Goal: Navigation & Orientation: Find specific page/section

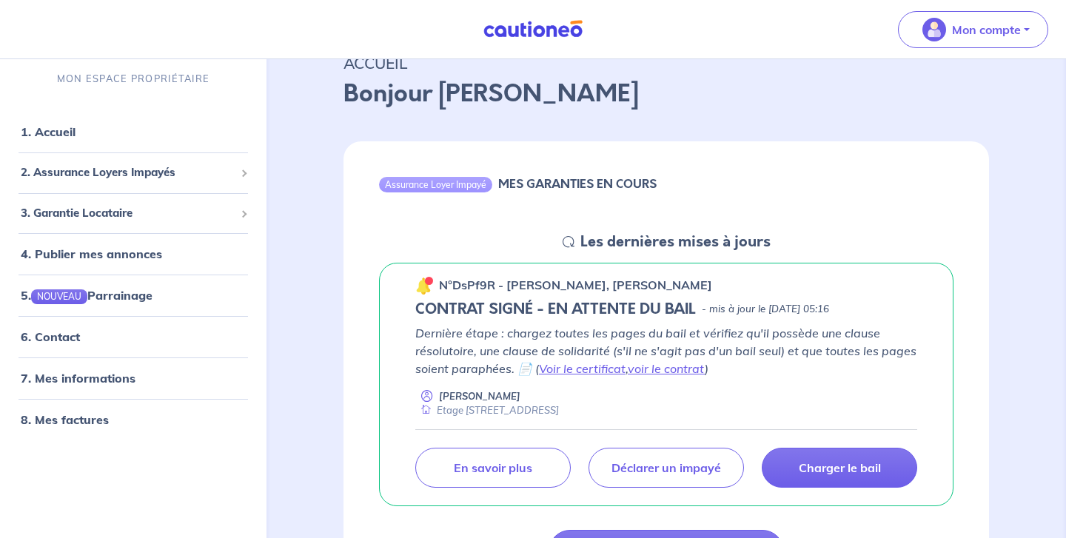
scroll to position [206, 0]
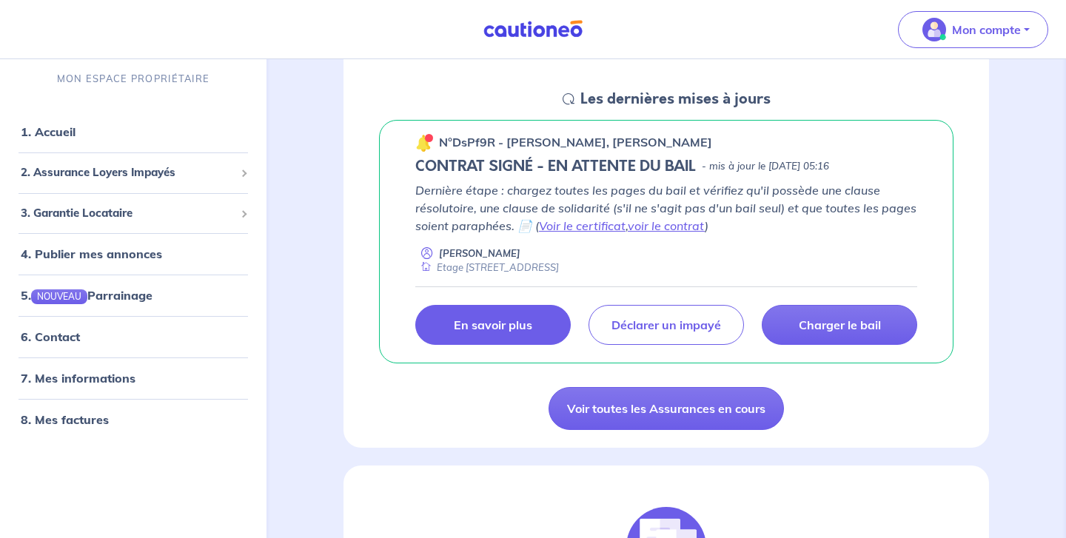
click at [510, 334] on link "En savoir plus" at bounding box center [493, 325] width 156 height 40
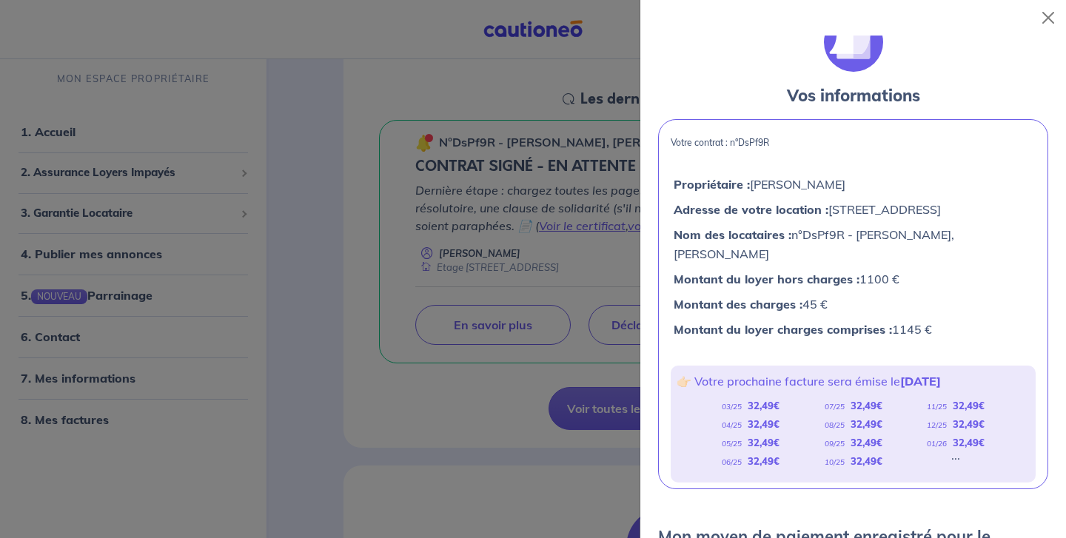
scroll to position [0, 0]
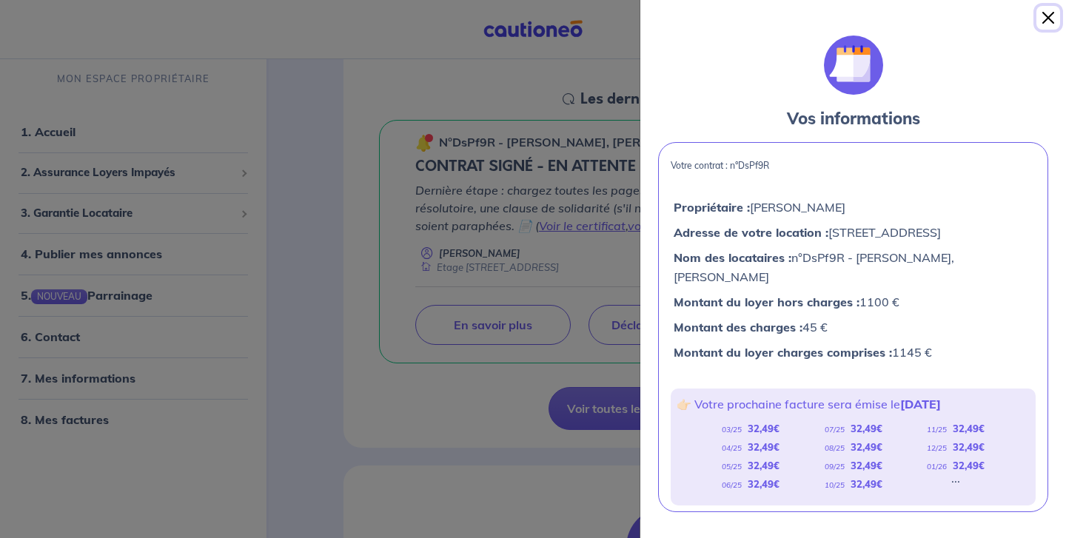
click at [1050, 21] on button "Close" at bounding box center [1049, 18] width 24 height 24
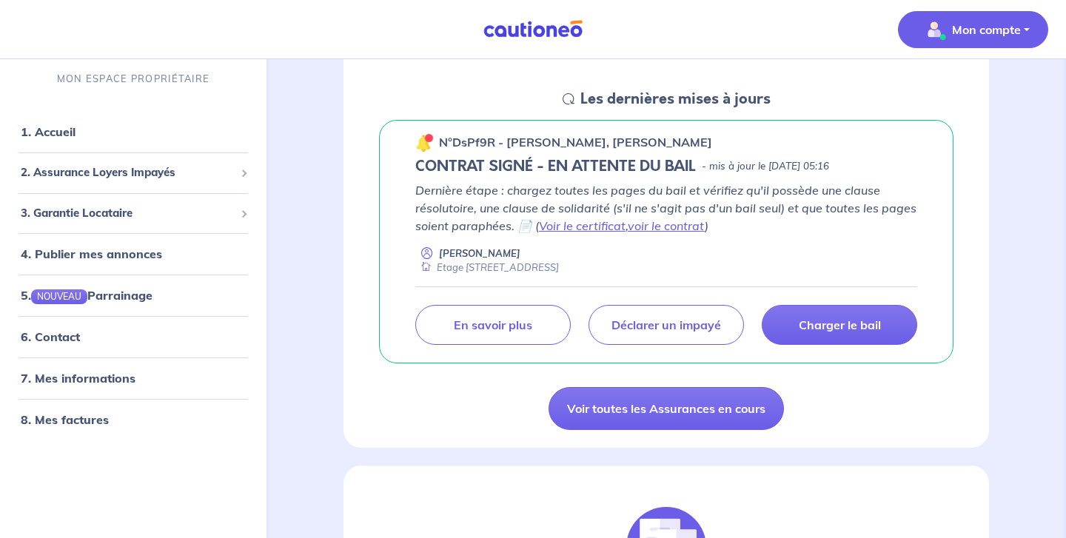
click at [1016, 24] on p "Mon compte" at bounding box center [986, 30] width 69 height 18
click at [958, 92] on link "Mes informations" at bounding box center [958, 92] width 119 height 24
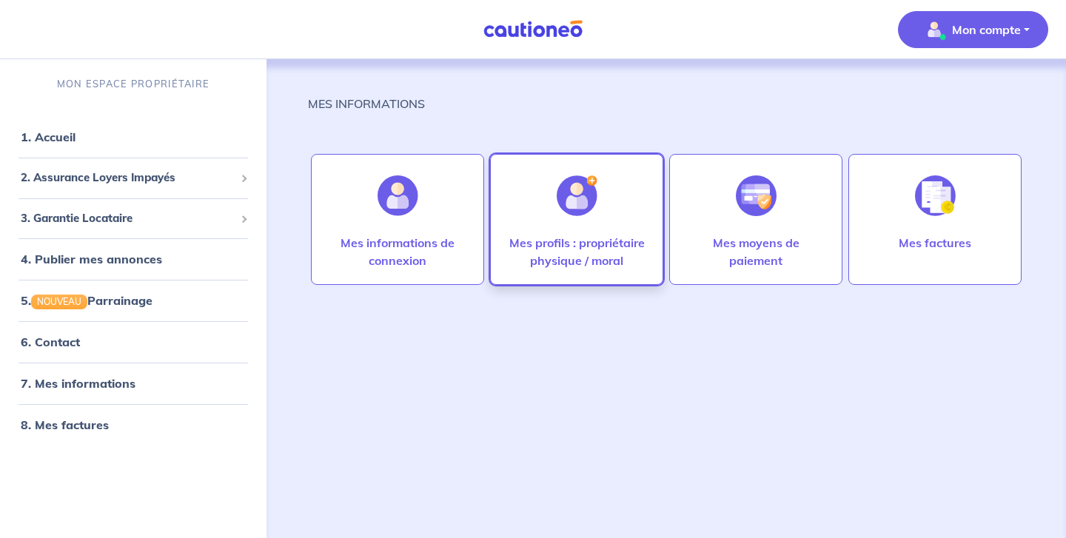
click at [607, 215] on div at bounding box center [577, 196] width 64 height 76
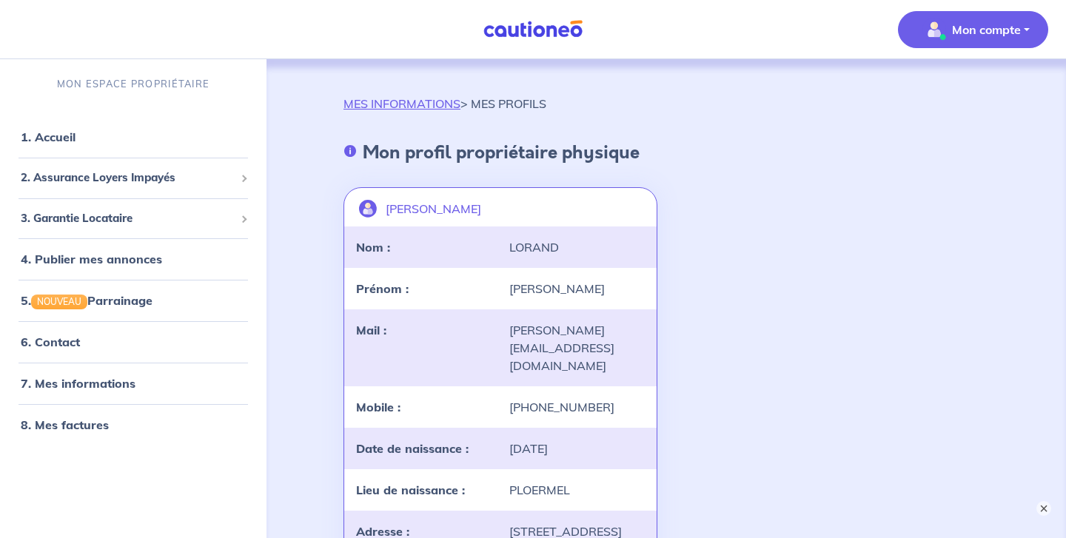
scroll to position [373, 0]
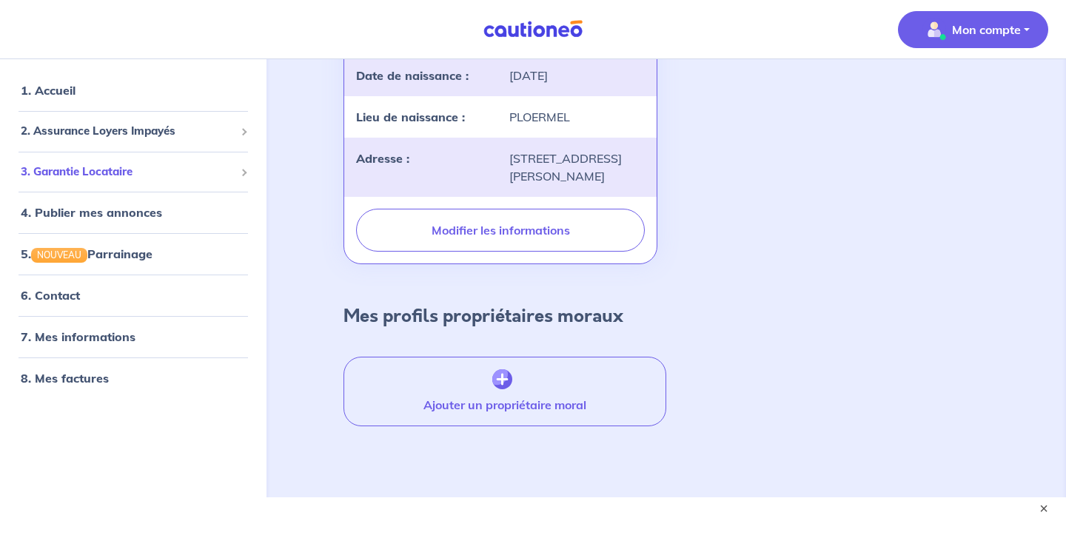
click at [122, 164] on span "3. Garantie Locataire" at bounding box center [128, 172] width 214 height 17
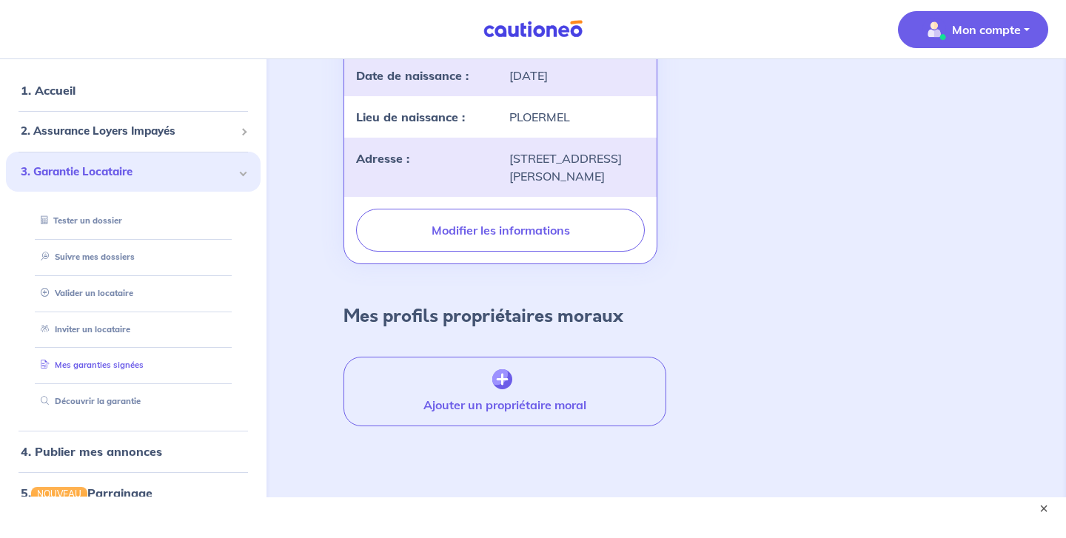
click at [84, 361] on link "Mes garanties signées" at bounding box center [89, 366] width 109 height 10
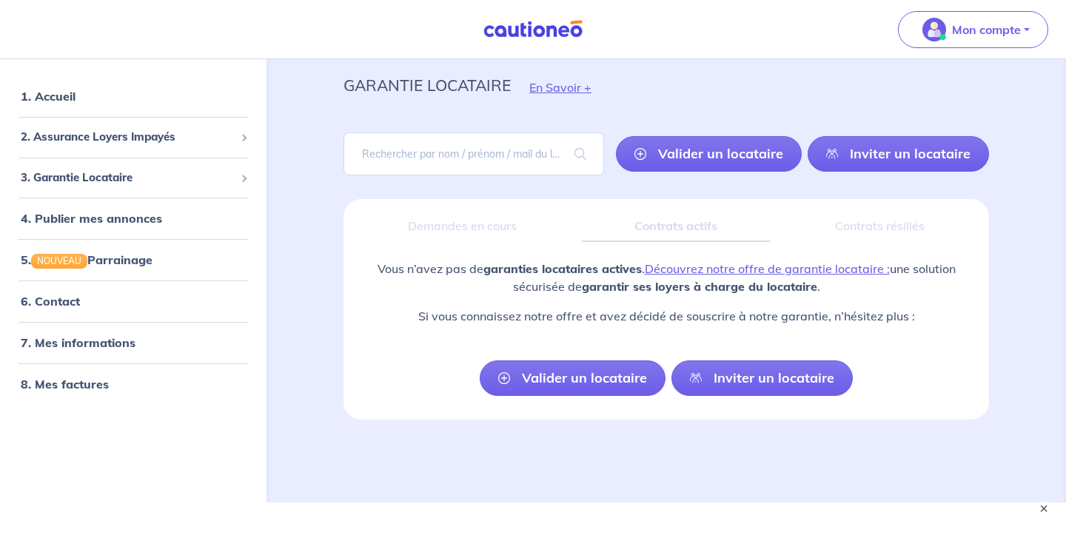
scroll to position [42, 0]
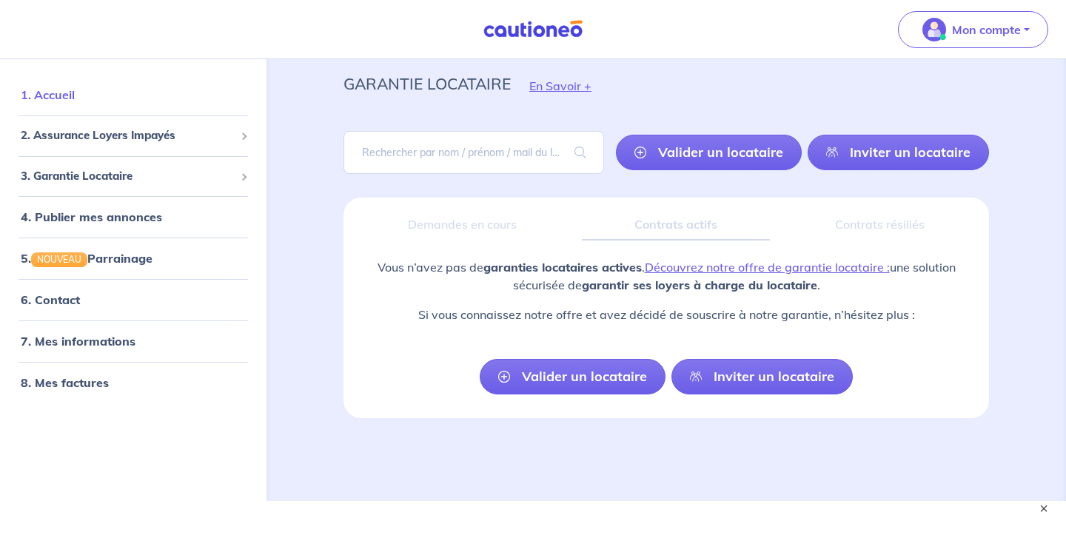
click at [75, 102] on link "1. Accueil" at bounding box center [48, 94] width 54 height 15
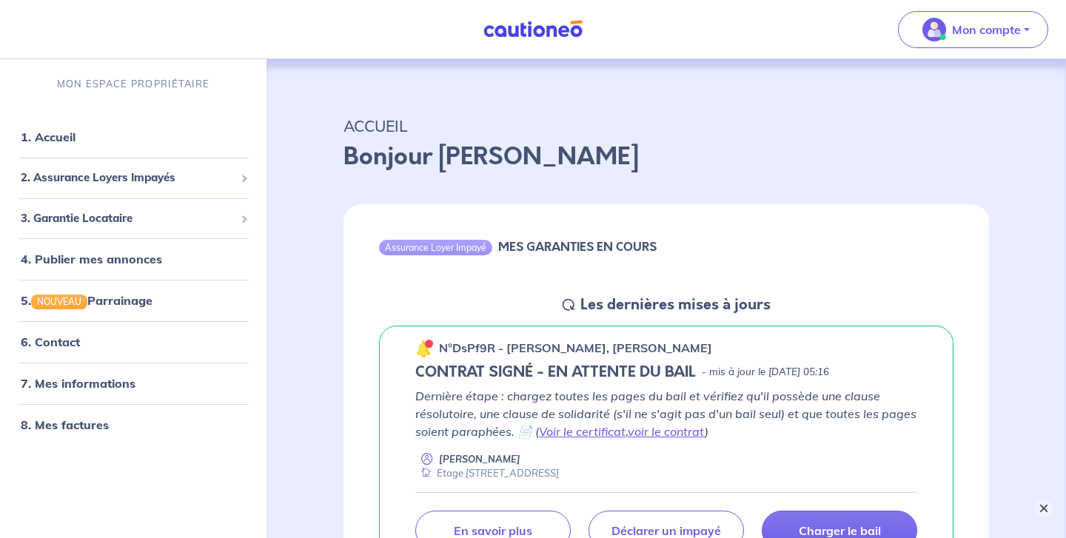
click at [1043, 507] on button "×" at bounding box center [1044, 509] width 18 height 18
click at [100, 175] on span "2. Assurance Loyers Impayés" at bounding box center [128, 178] width 214 height 17
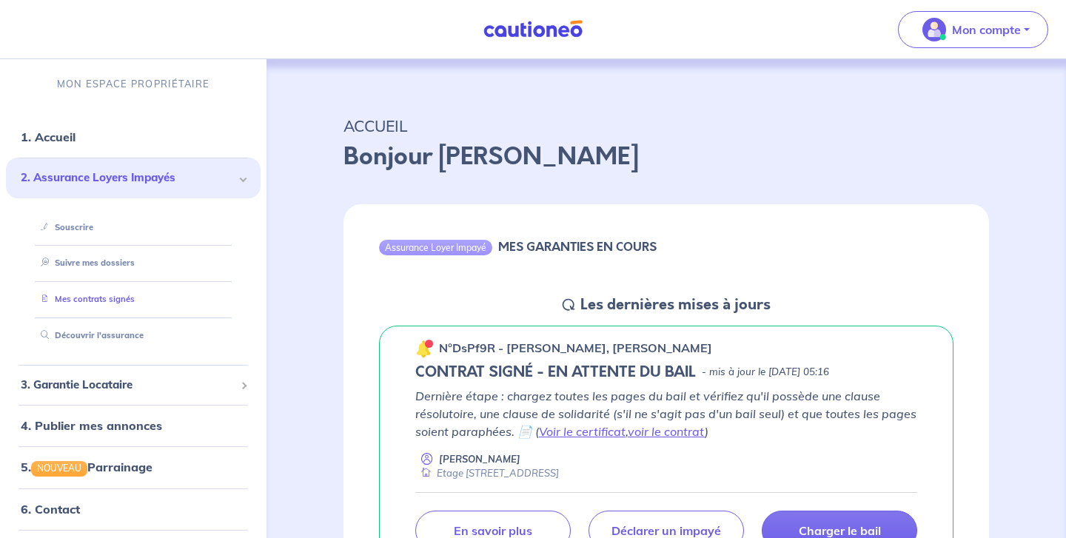
click at [73, 297] on link "Mes contrats signés" at bounding box center [85, 299] width 100 height 10
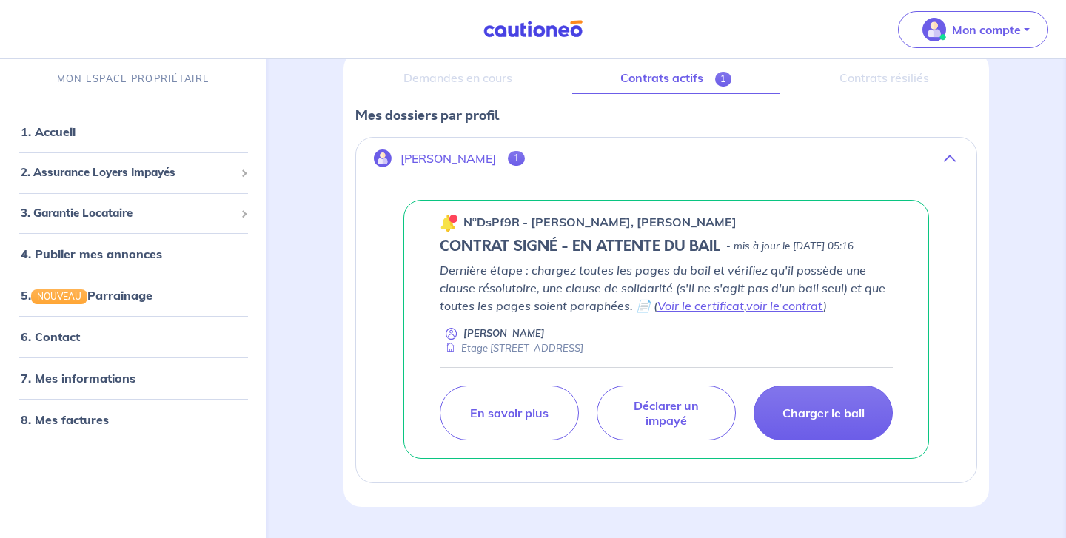
scroll to position [229, 0]
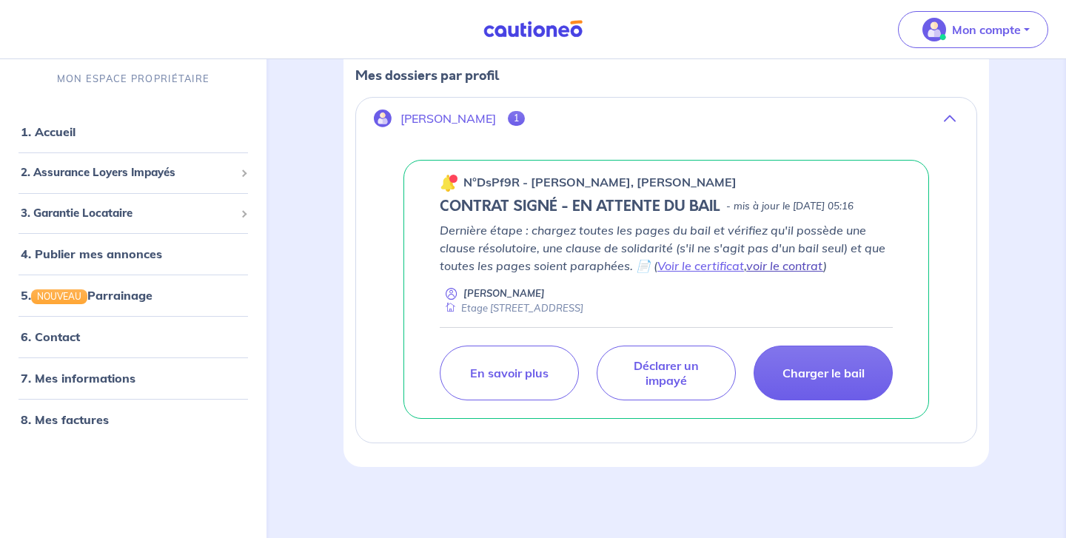
click at [798, 265] on link "voir le contrat" at bounding box center [785, 265] width 77 height 15
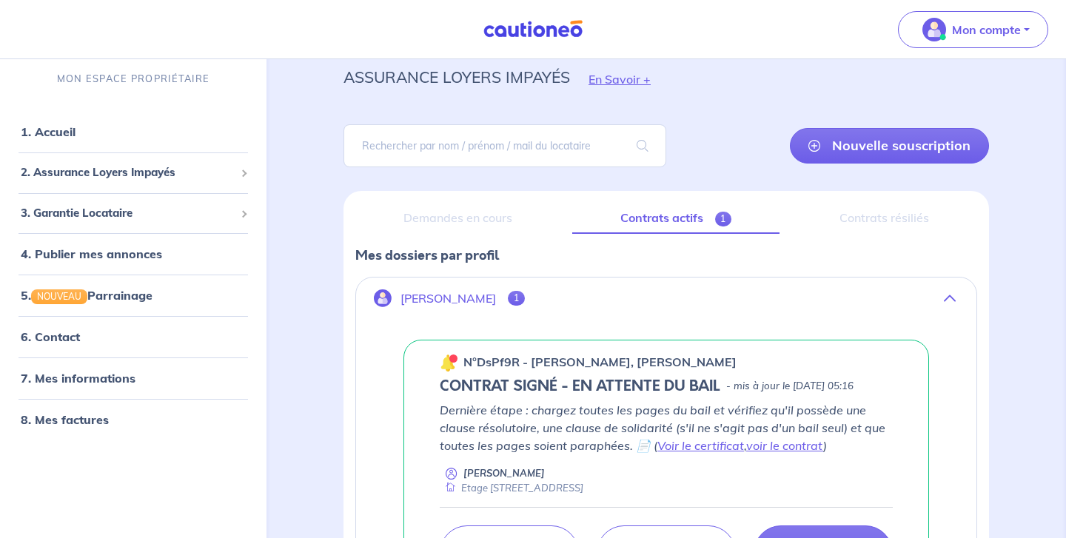
scroll to position [44, 0]
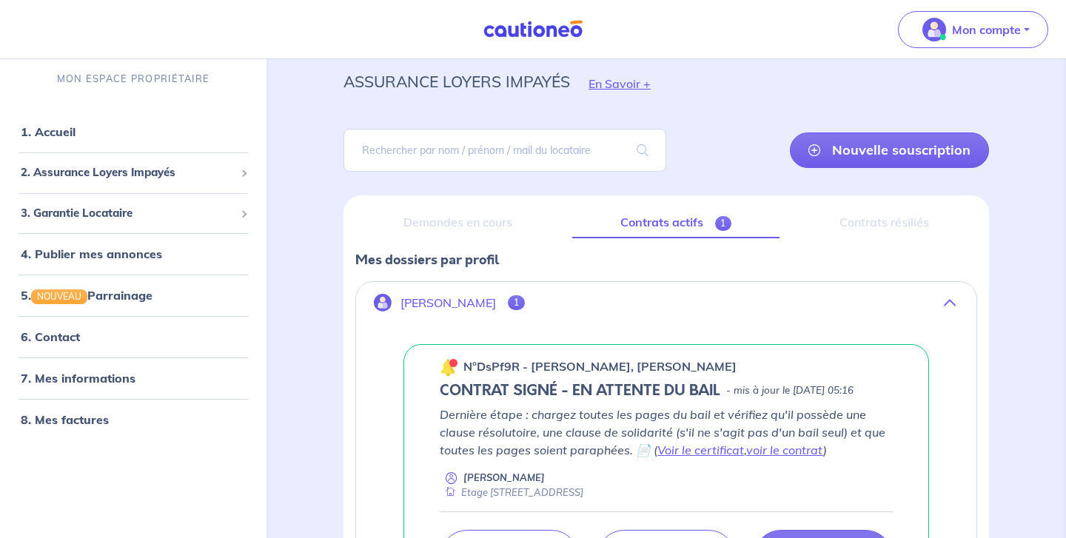
click at [444, 223] on div "Demandes en cours" at bounding box center [457, 222] width 205 height 31
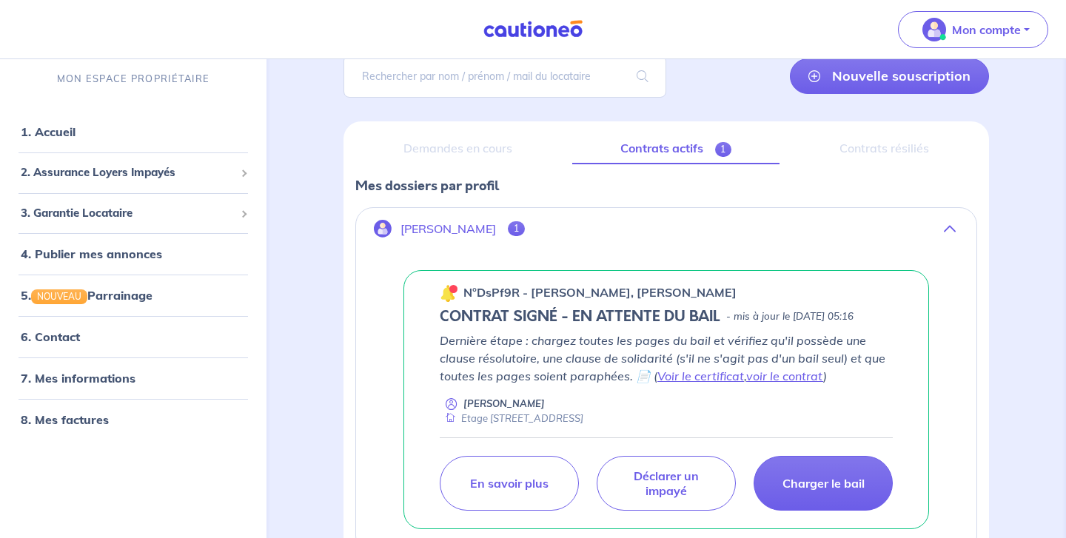
scroll to position [229, 0]
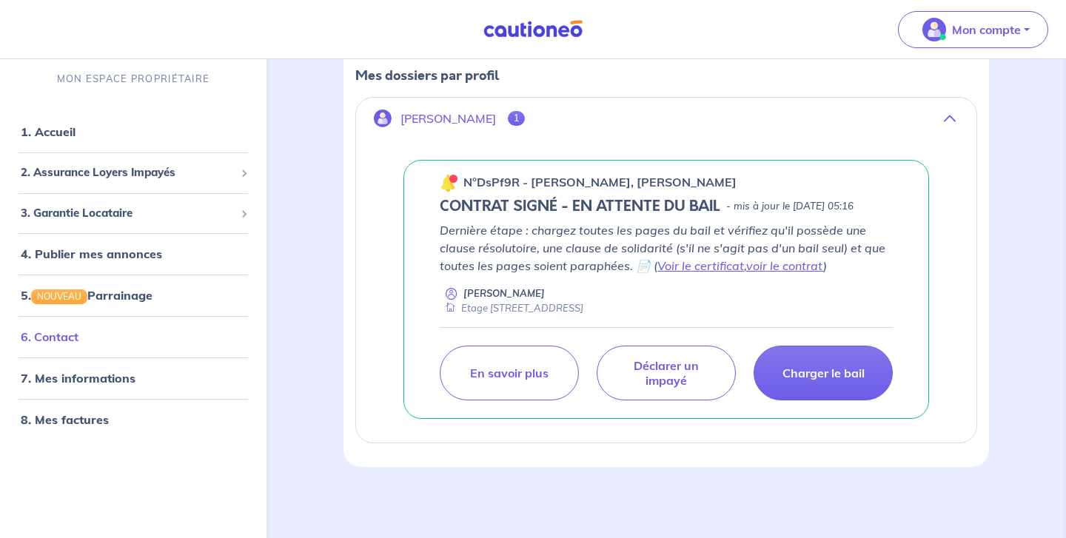
click at [50, 343] on link "6. Contact" at bounding box center [50, 337] width 58 height 15
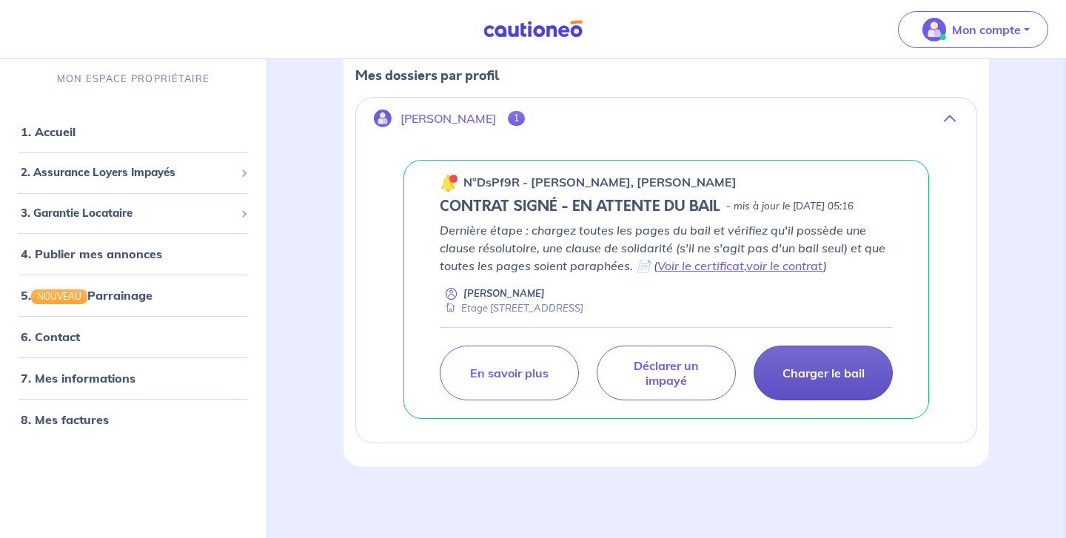
click at [792, 383] on link "Charger le bail" at bounding box center [823, 373] width 139 height 55
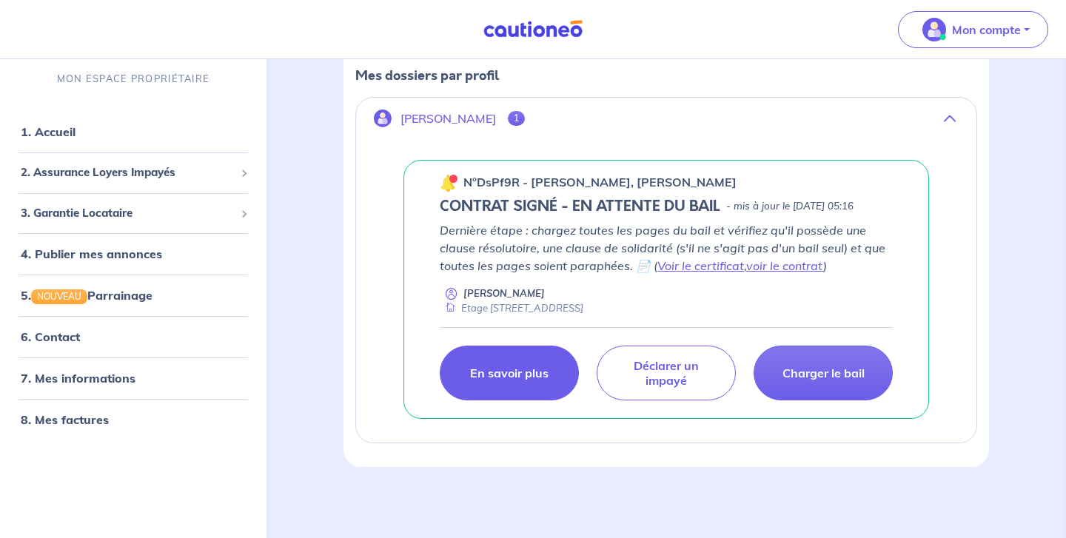
click at [530, 374] on p "En savoir plus" at bounding box center [509, 373] width 79 height 15
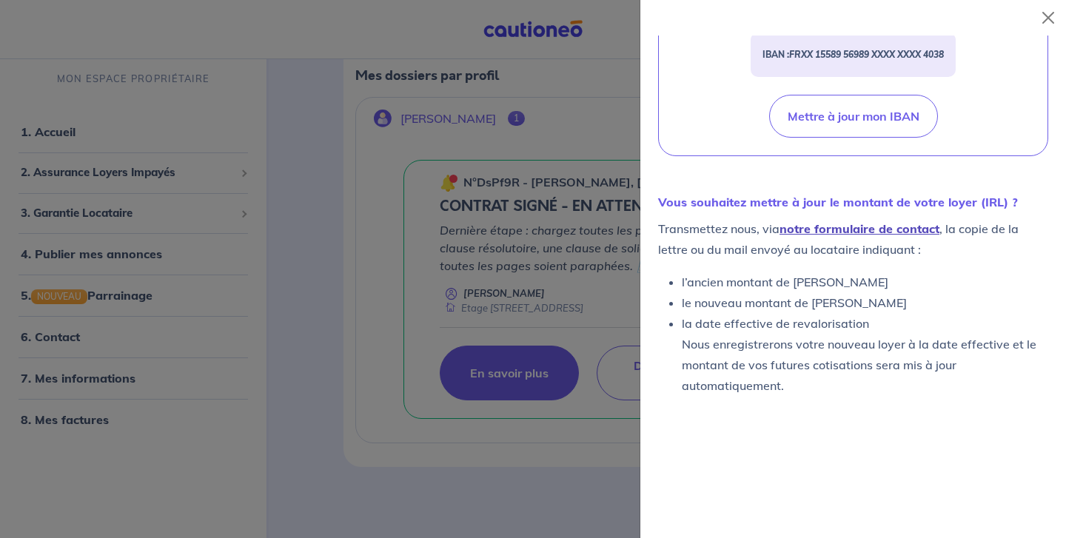
scroll to position [735, 0]
click at [1055, 21] on button "Close" at bounding box center [1049, 18] width 24 height 24
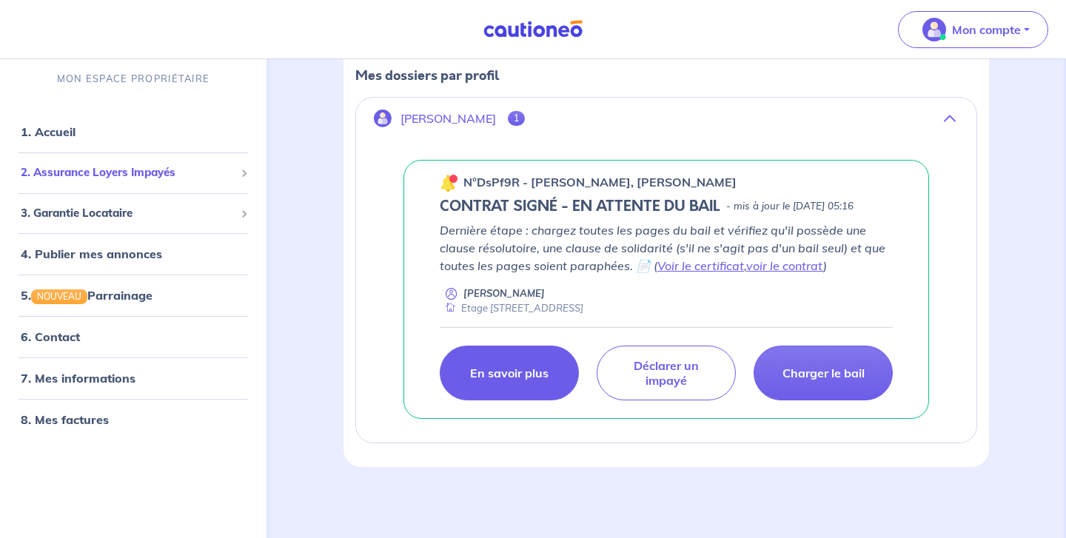
scroll to position [0, 0]
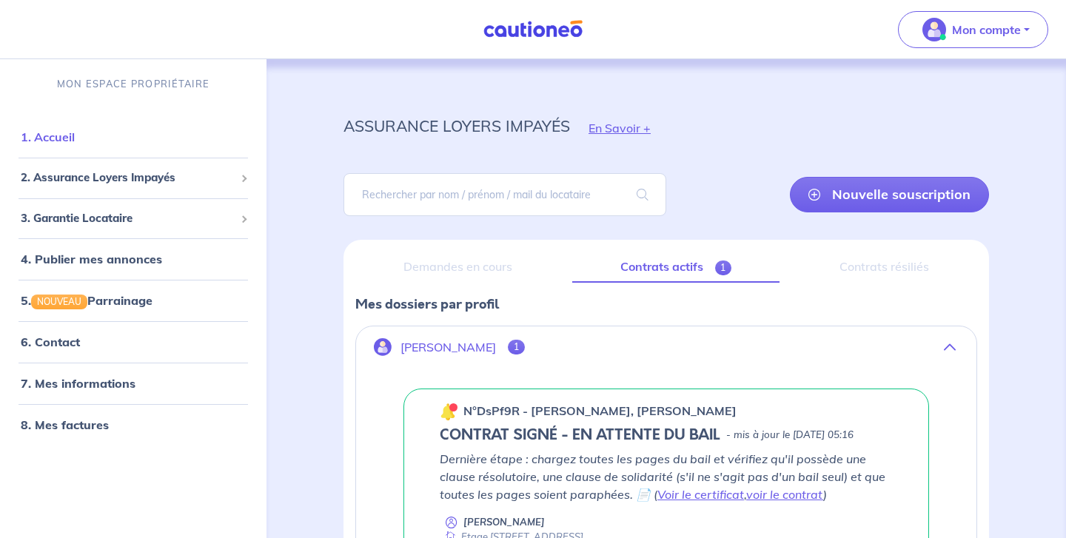
click at [60, 137] on link "1. Accueil" at bounding box center [48, 137] width 54 height 15
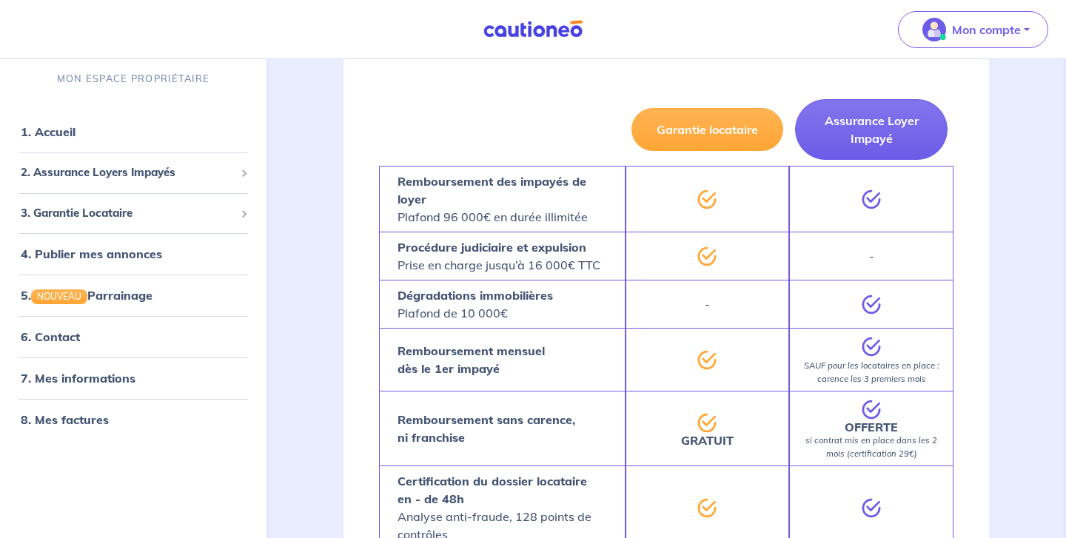
scroll to position [888, 0]
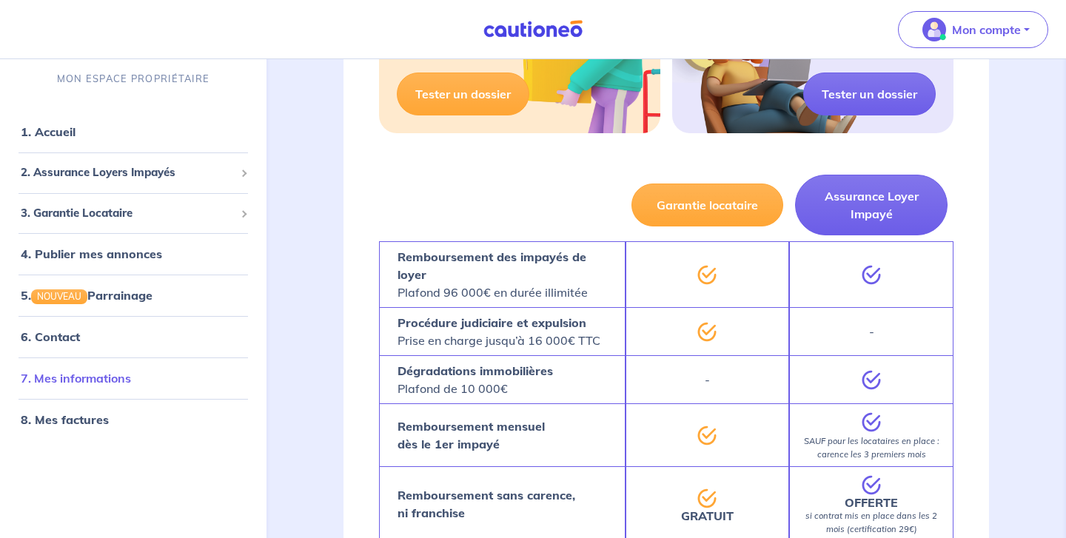
click at [63, 376] on link "7. Mes informations" at bounding box center [76, 378] width 110 height 15
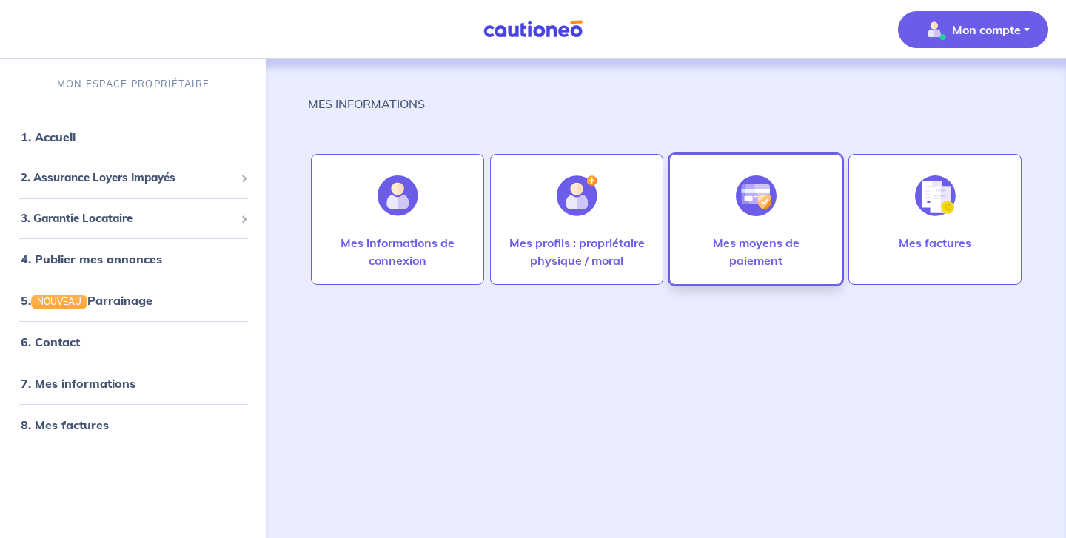
click at [733, 233] on div at bounding box center [756, 196] width 64 height 76
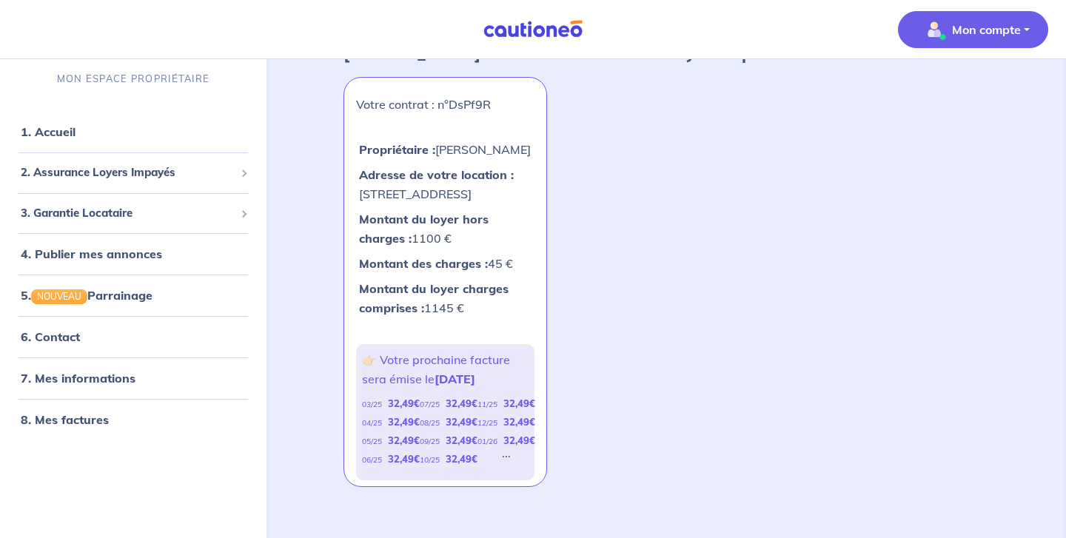
scroll to position [484, 0]
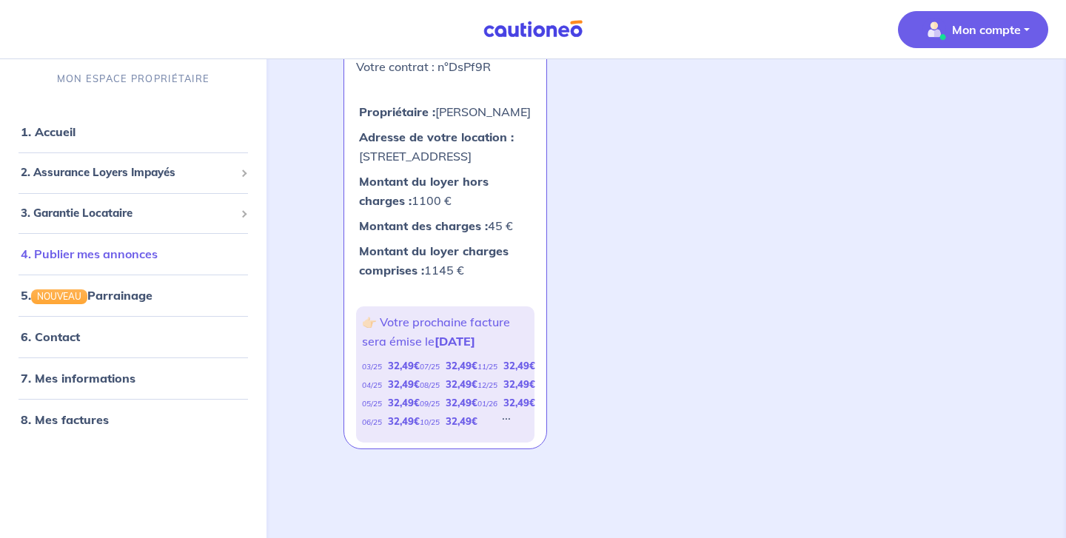
click at [63, 261] on link "4. Publier mes annonces" at bounding box center [89, 254] width 137 height 15
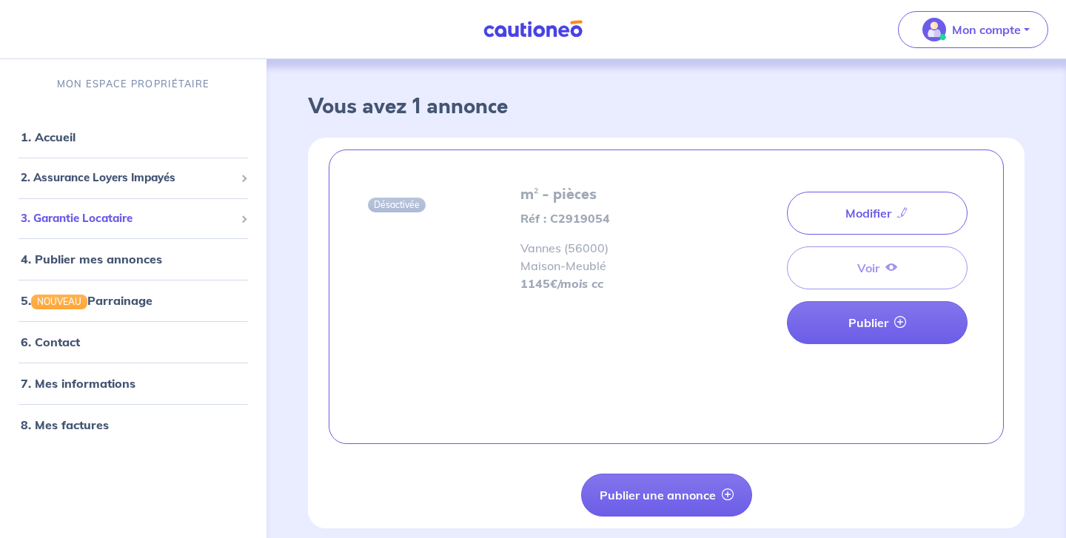
click at [87, 219] on span "3. Garantie Locataire" at bounding box center [128, 218] width 214 height 17
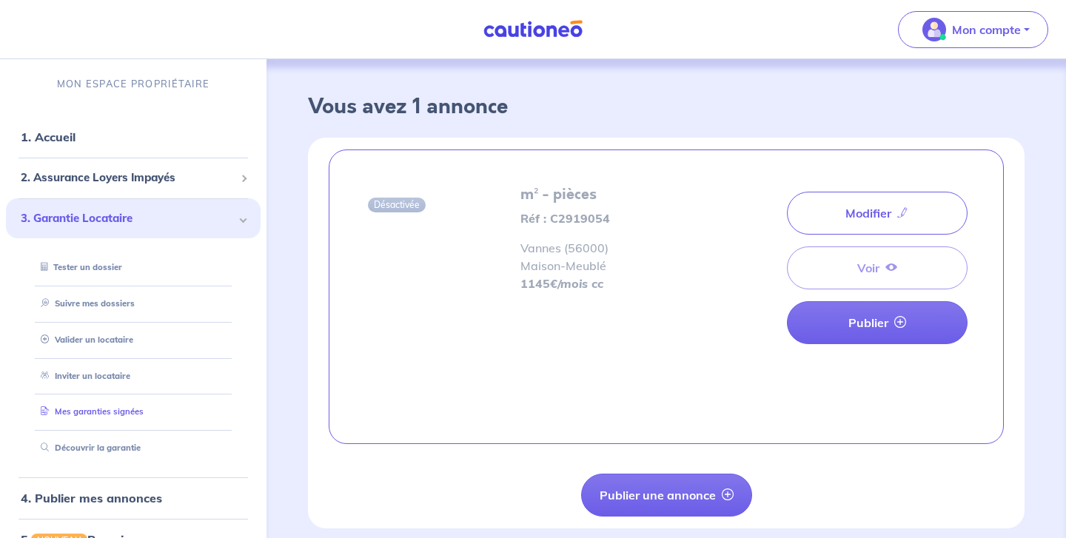
click at [85, 411] on link "Mes garanties signées" at bounding box center [89, 412] width 109 height 10
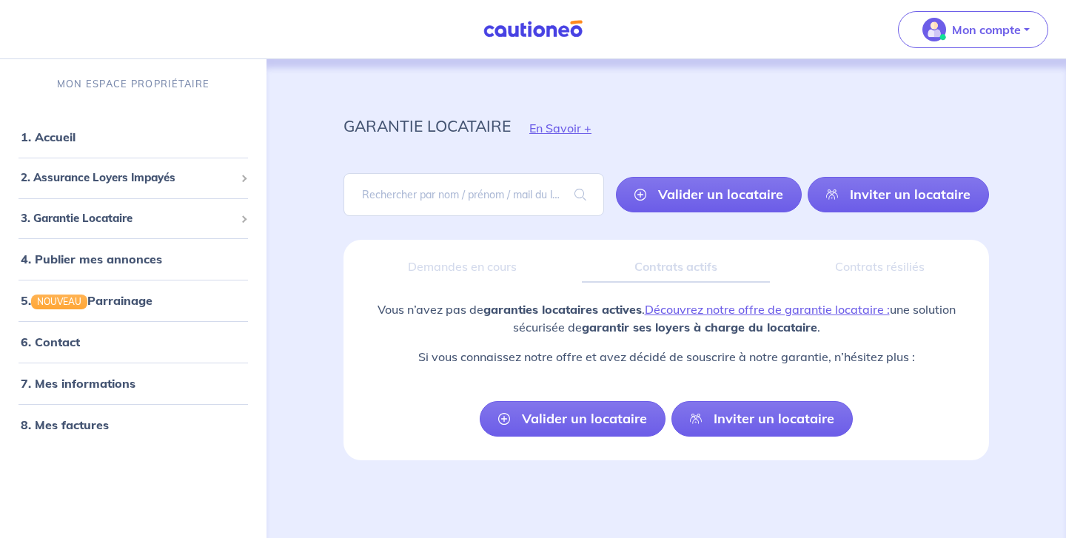
click at [855, 261] on div "Contrats résiliés" at bounding box center [880, 267] width 196 height 31
click at [975, 21] on p "Mon compte" at bounding box center [986, 30] width 69 height 18
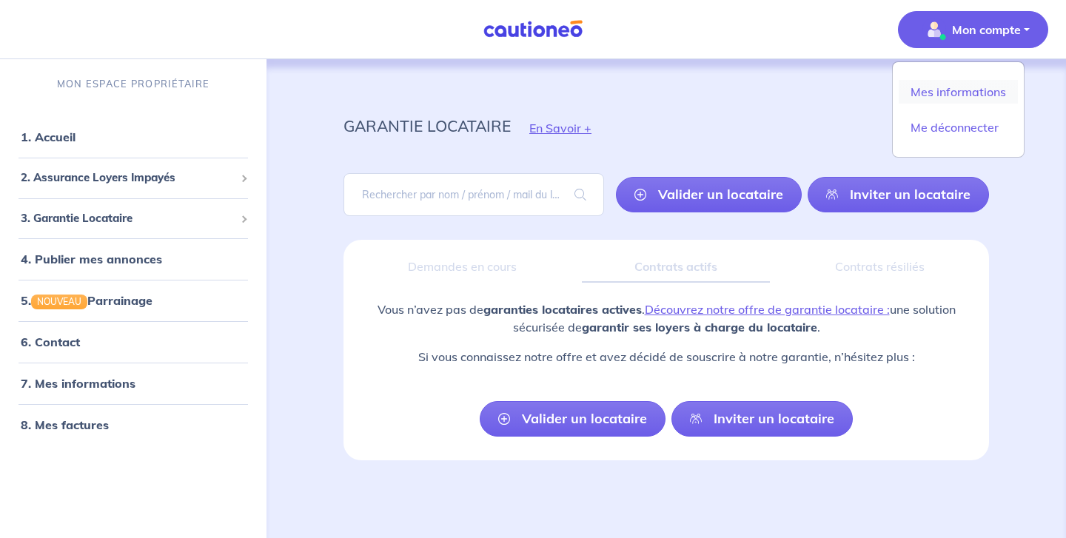
click at [949, 96] on link "Mes informations" at bounding box center [958, 92] width 119 height 24
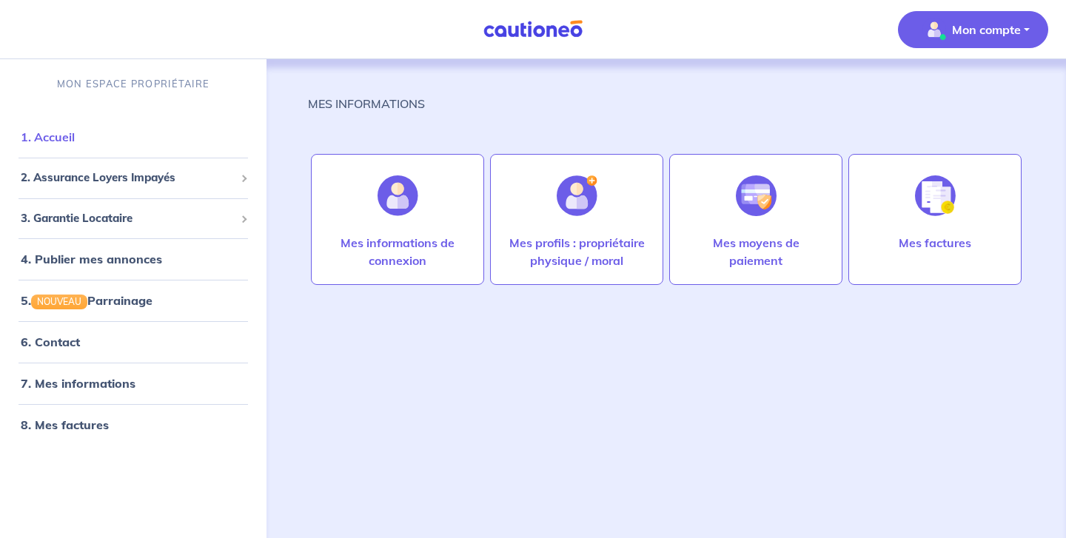
click at [54, 130] on link "1. Accueil" at bounding box center [48, 137] width 54 height 15
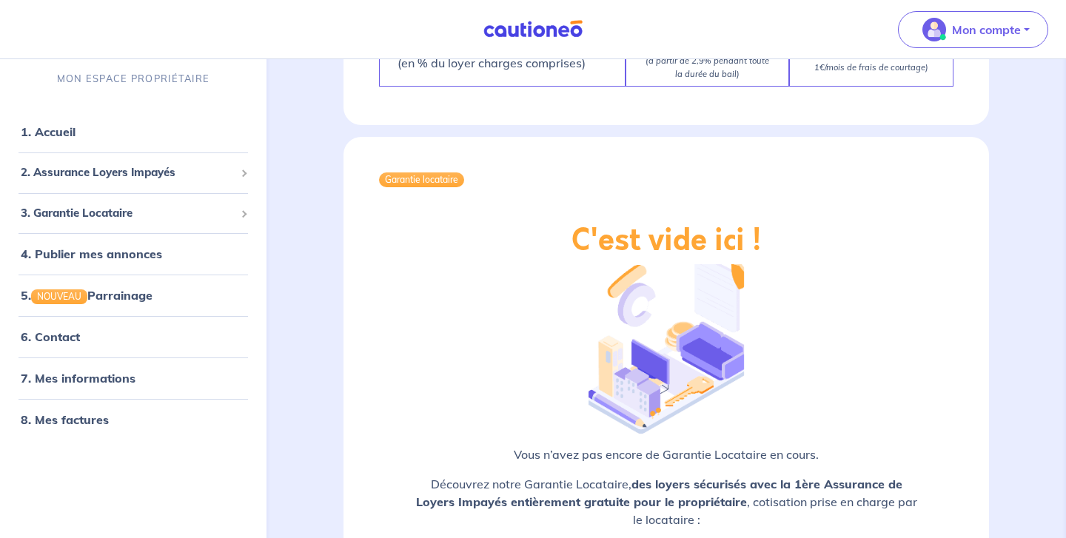
scroll to position [1695, 0]
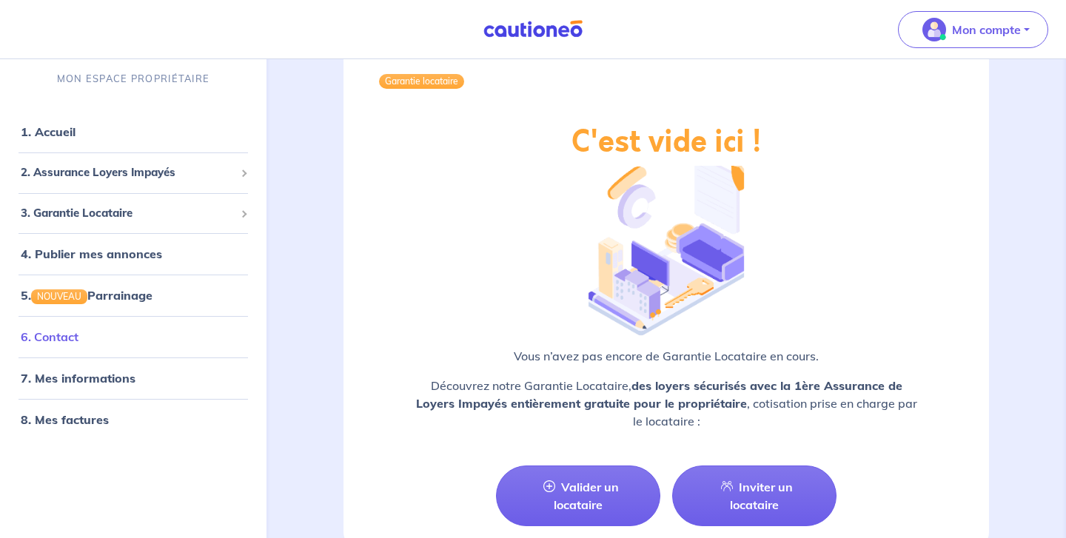
click at [44, 344] on link "6. Contact" at bounding box center [50, 337] width 58 height 15
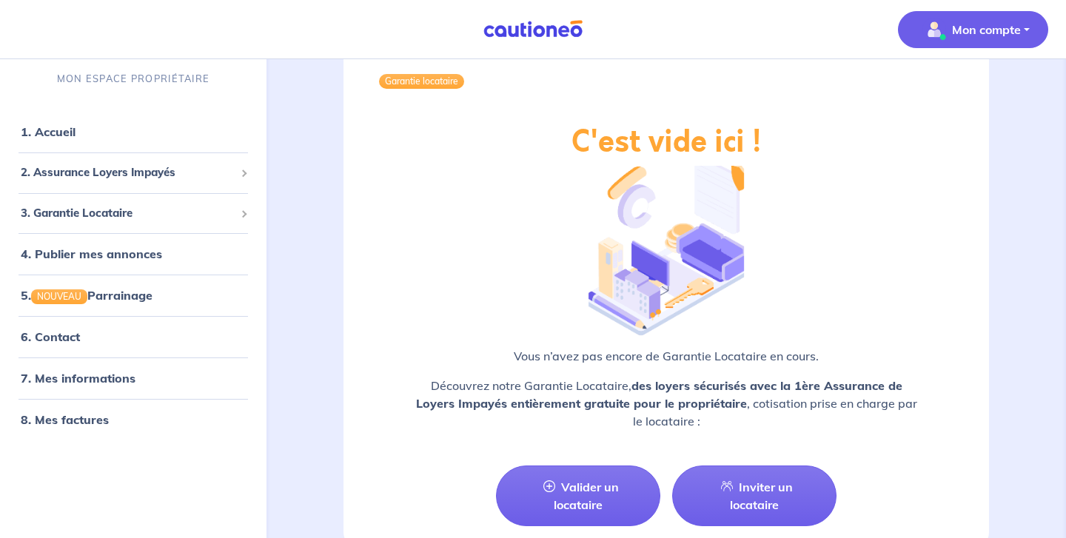
click at [990, 24] on p "Mon compte" at bounding box center [986, 30] width 69 height 18
click at [939, 89] on link "Mes informations" at bounding box center [958, 92] width 119 height 24
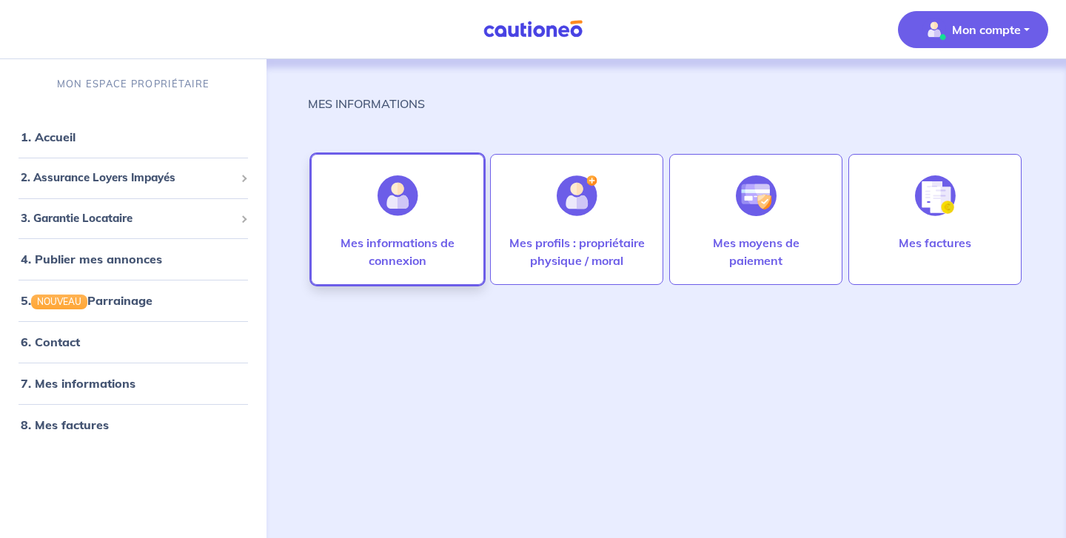
click at [428, 228] on div at bounding box center [398, 196] width 64 height 76
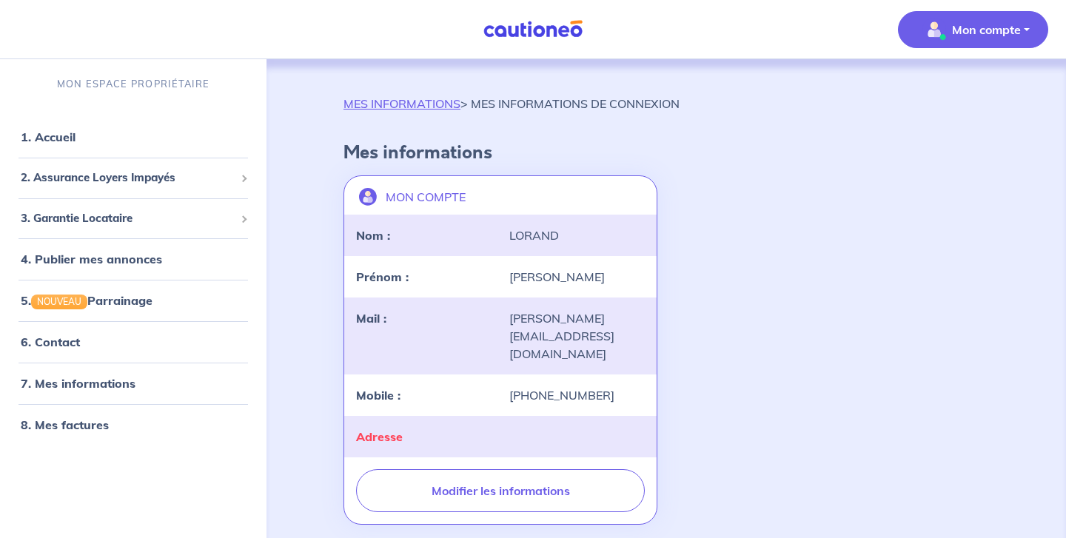
click at [981, 28] on p "Mon compte" at bounding box center [986, 30] width 69 height 18
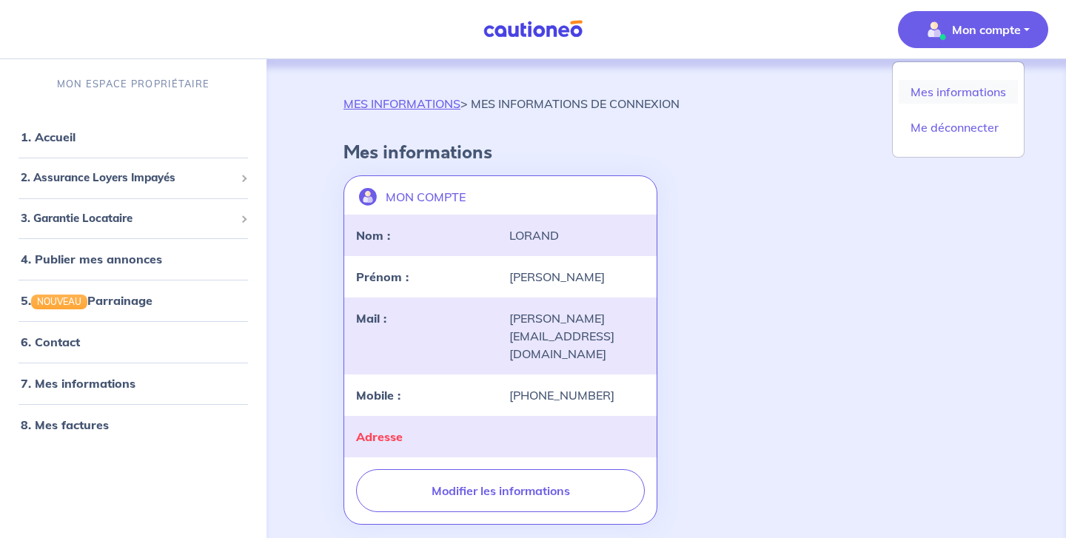
click at [955, 92] on link "Mes informations" at bounding box center [958, 92] width 119 height 24
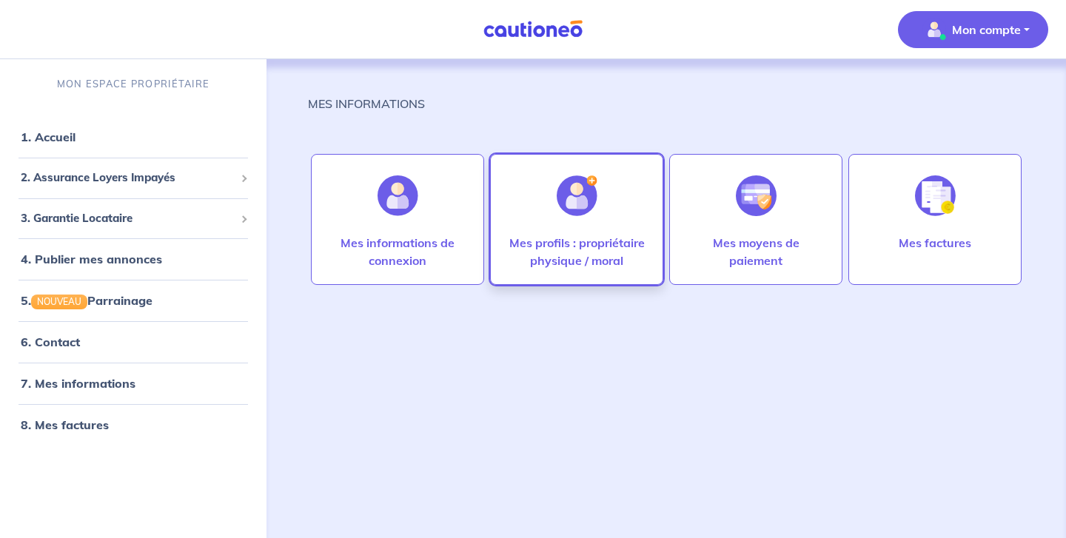
click at [589, 231] on div at bounding box center [577, 196] width 64 height 76
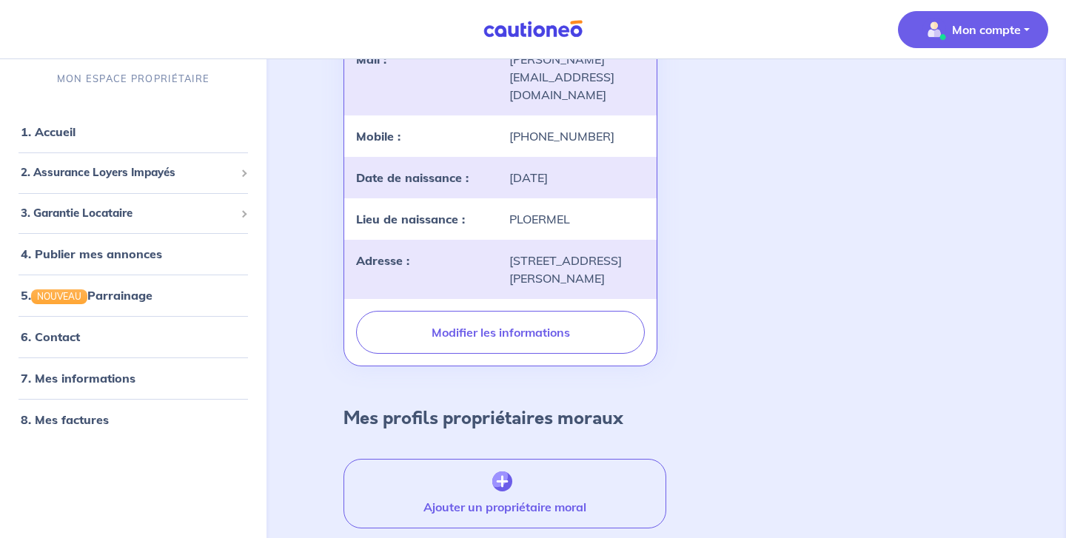
scroll to position [314, 0]
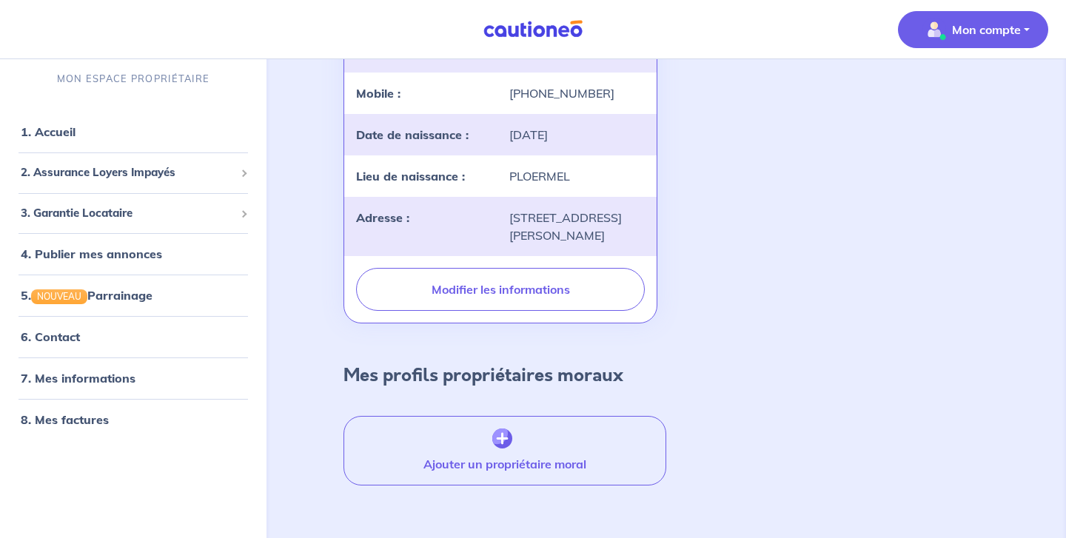
click at [1012, 30] on p "Mon compte" at bounding box center [986, 30] width 69 height 18
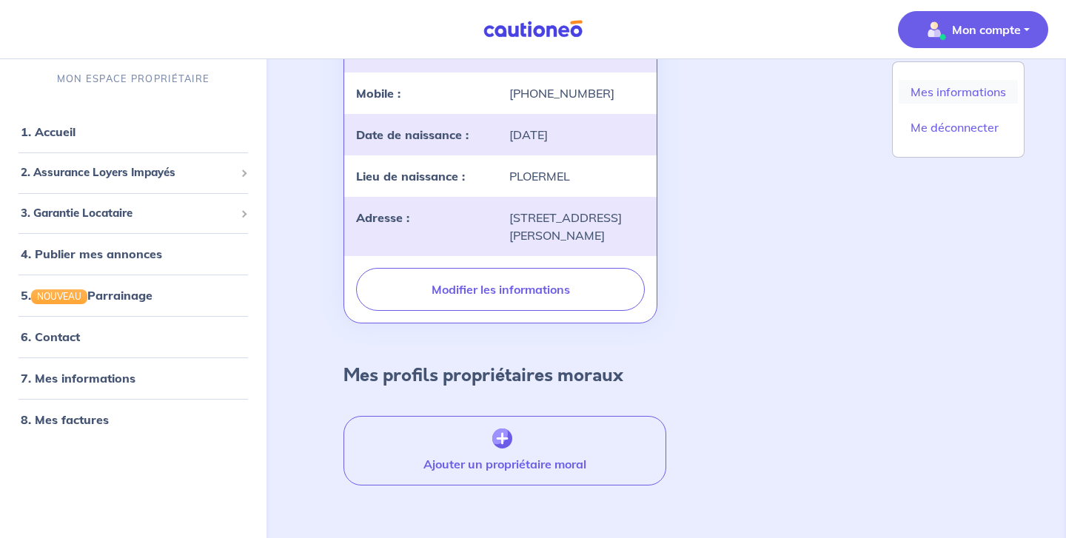
click at [959, 97] on link "Mes informations" at bounding box center [958, 92] width 119 height 24
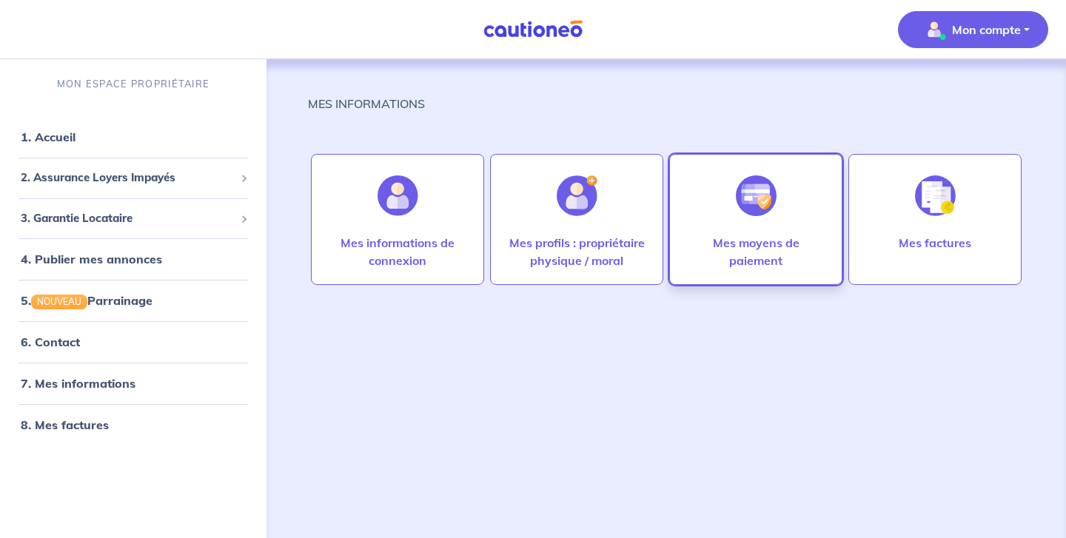
click at [789, 220] on div "Mes moyens de paiement" at bounding box center [755, 219] width 173 height 131
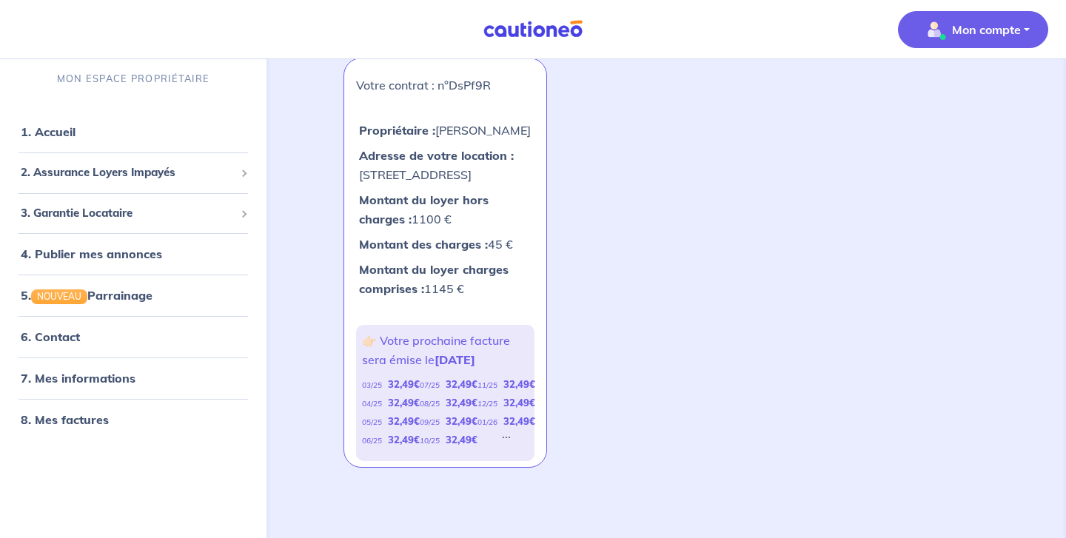
scroll to position [484, 0]
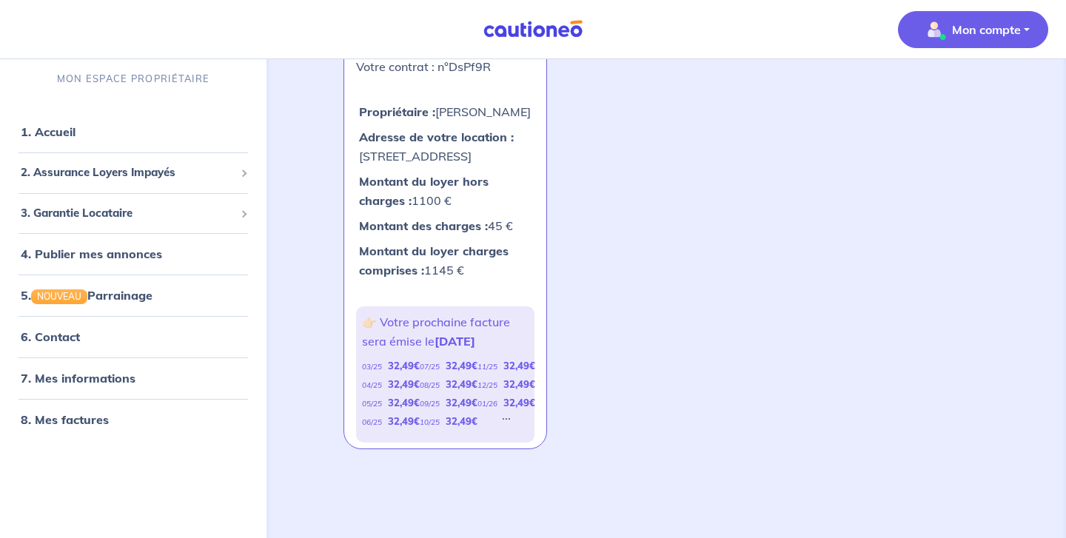
click at [982, 27] on p "Mon compte" at bounding box center [986, 30] width 69 height 18
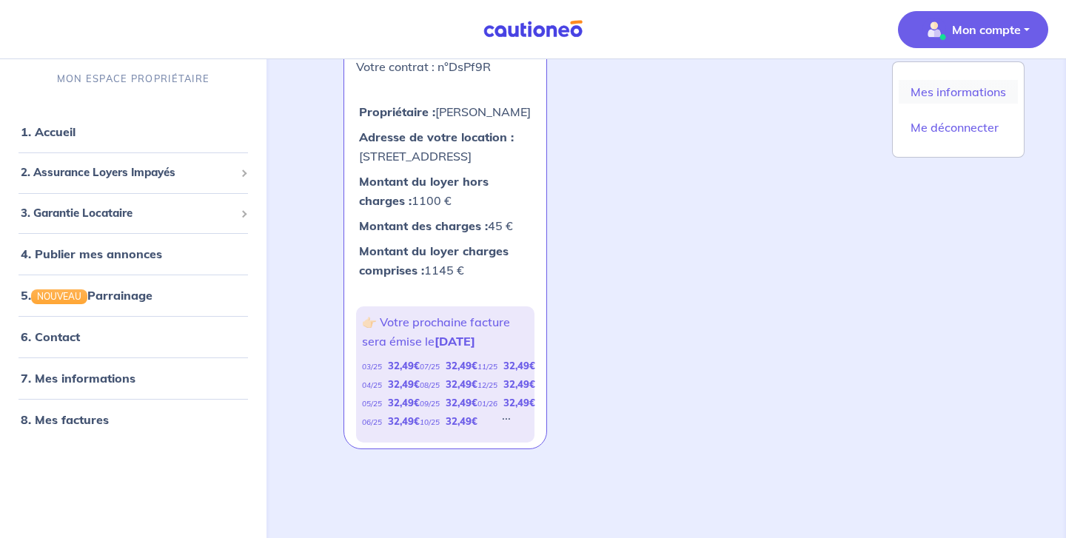
click at [969, 89] on link "Mes informations" at bounding box center [958, 92] width 119 height 24
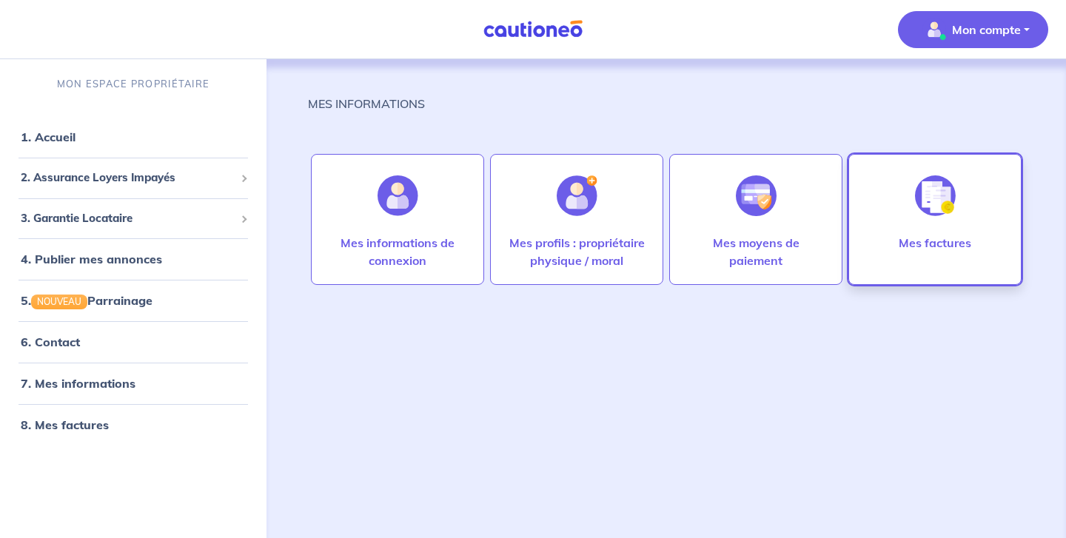
click at [911, 221] on div at bounding box center [936, 196] width 64 height 76
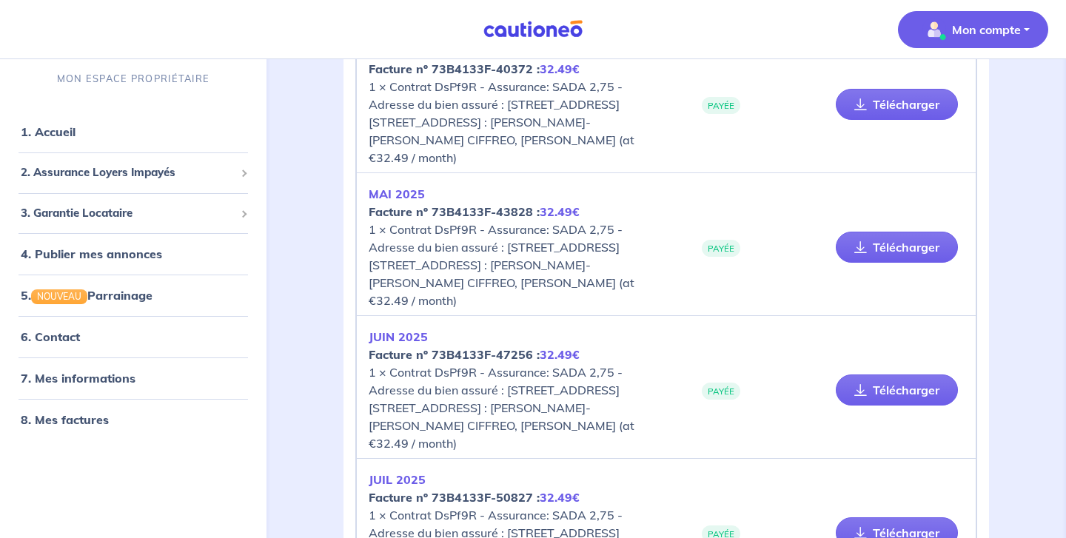
scroll to position [715, 0]
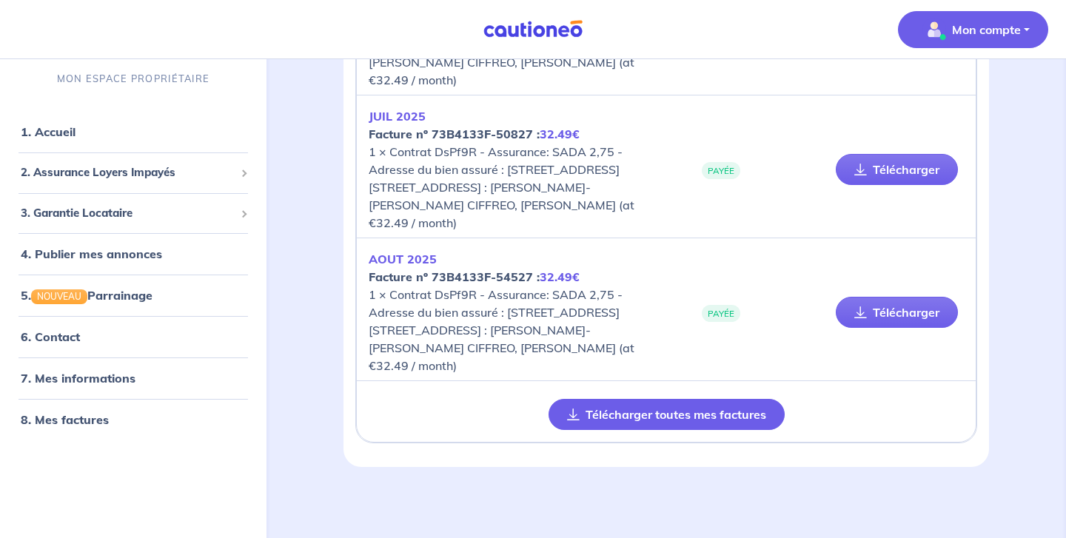
click at [622, 415] on button "Télécharger toutes mes factures" at bounding box center [667, 414] width 236 height 31
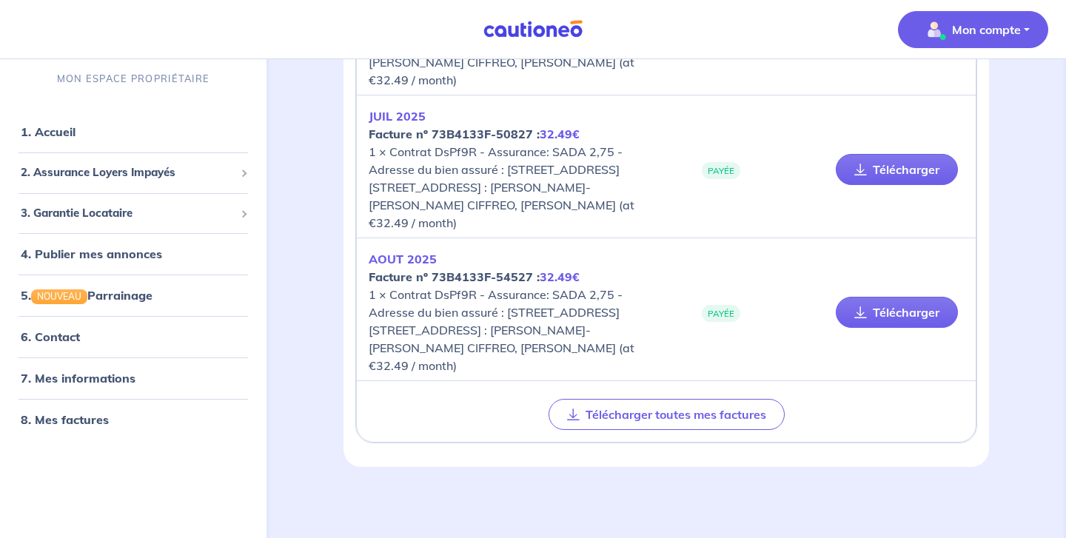
click at [1002, 33] on p "Mon compte" at bounding box center [986, 30] width 69 height 18
click at [951, 96] on link "Mes informations" at bounding box center [958, 92] width 119 height 24
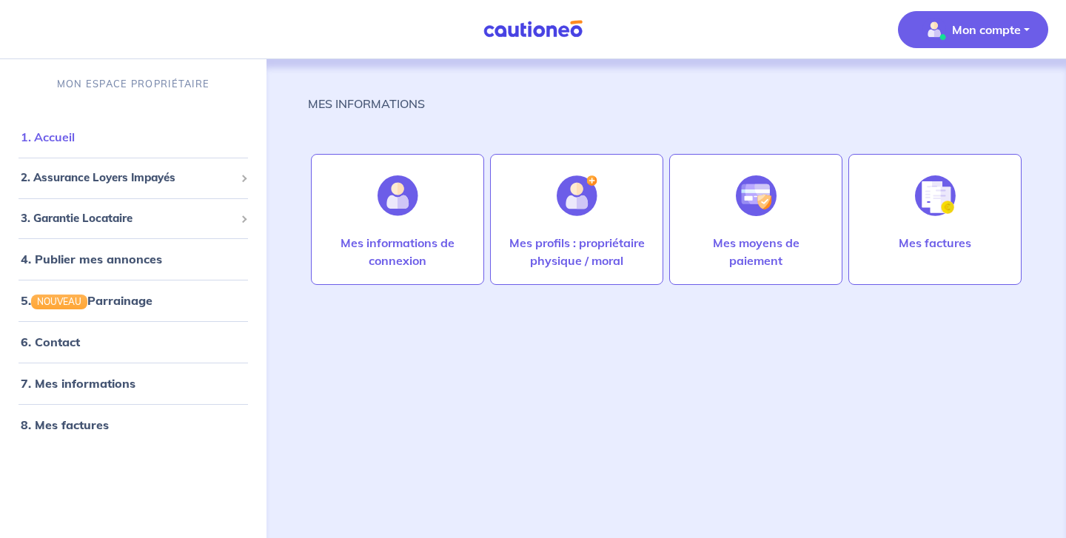
click at [49, 144] on link "1. Accueil" at bounding box center [48, 137] width 54 height 15
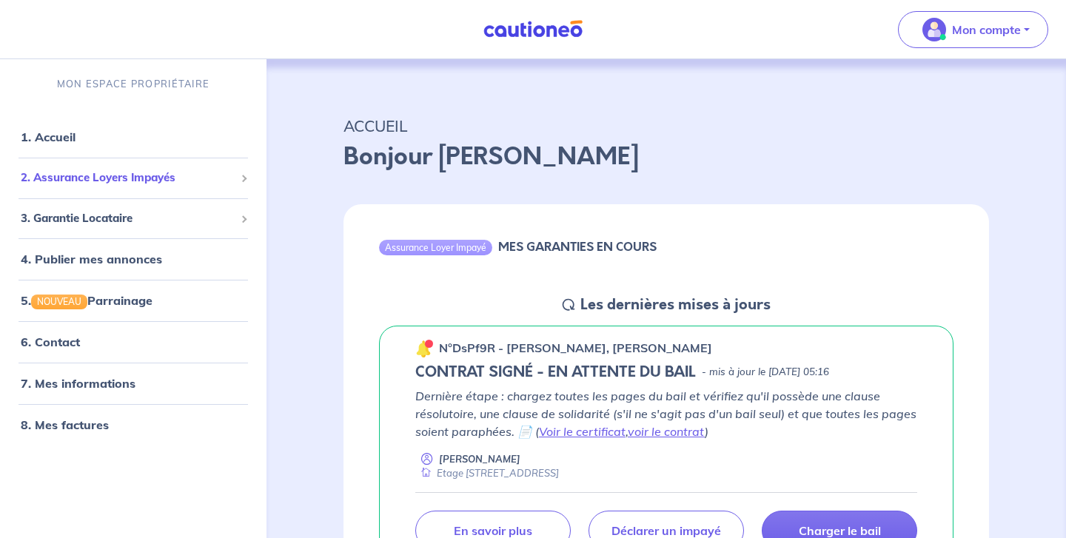
click at [79, 181] on span "2. Assurance Loyers Impayés" at bounding box center [128, 178] width 214 height 17
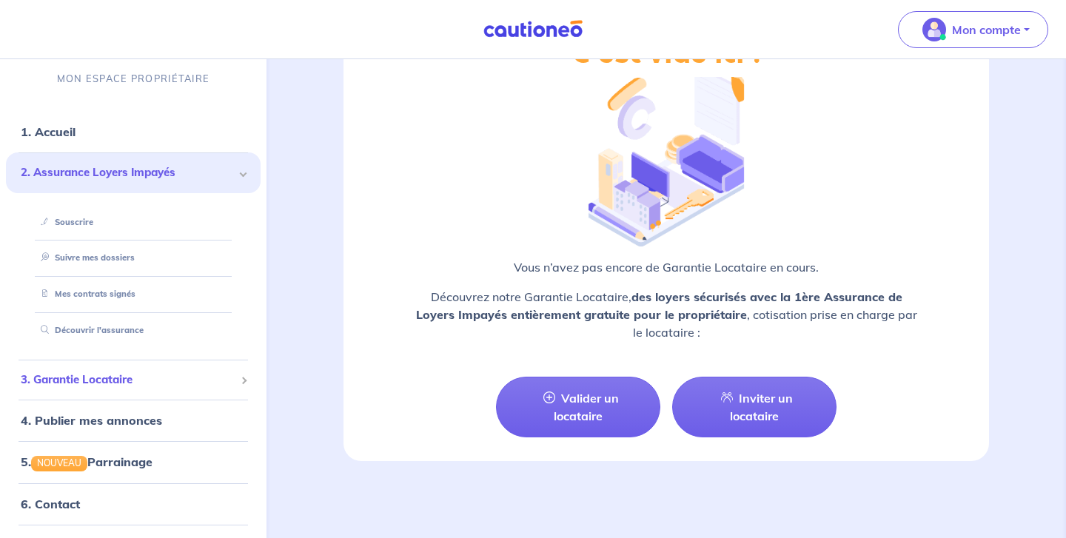
scroll to position [76, 0]
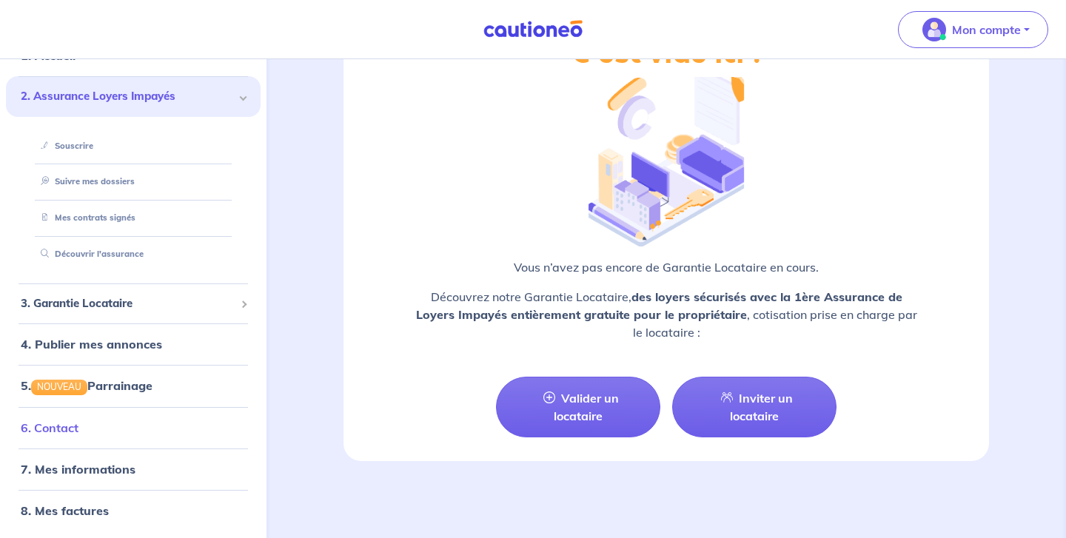
click at [58, 434] on link "6. Contact" at bounding box center [50, 427] width 58 height 15
